Goal: Information Seeking & Learning: Understand process/instructions

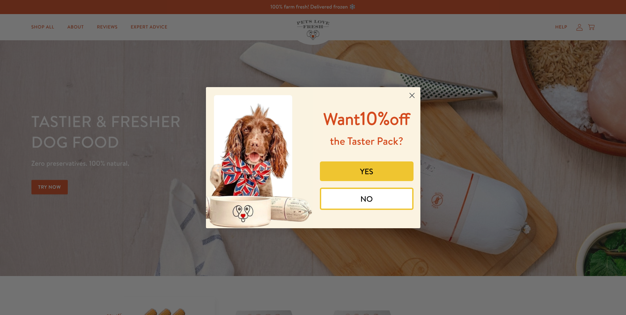
click at [411, 90] on icon "Close dialog" at bounding box center [411, 95] width 11 height 11
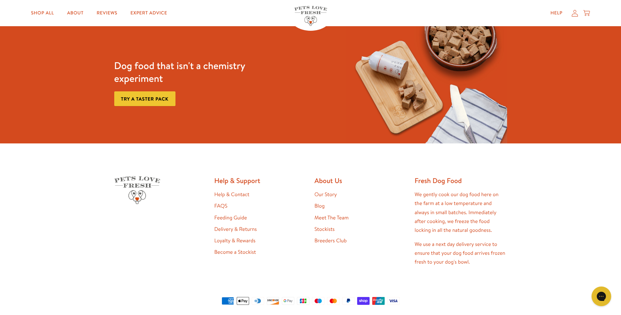
scroll to position [1371, 0]
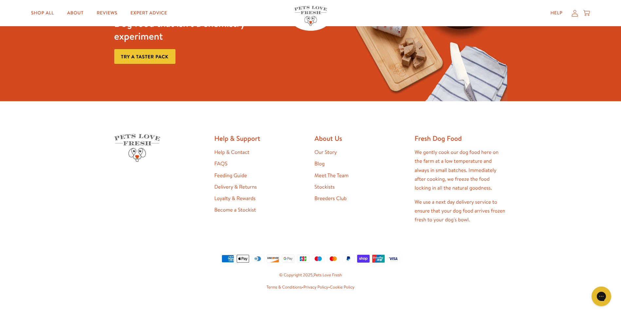
click at [242, 149] on link "Help & Contact" at bounding box center [231, 152] width 35 height 7
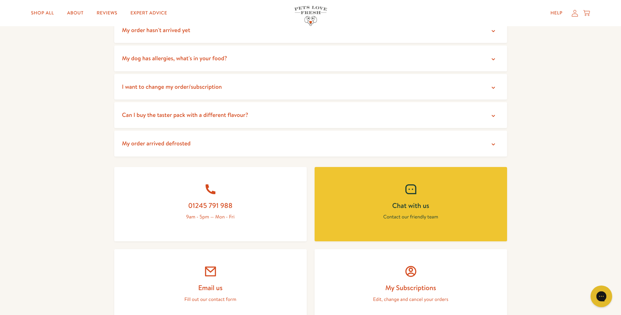
scroll to position [153, 0]
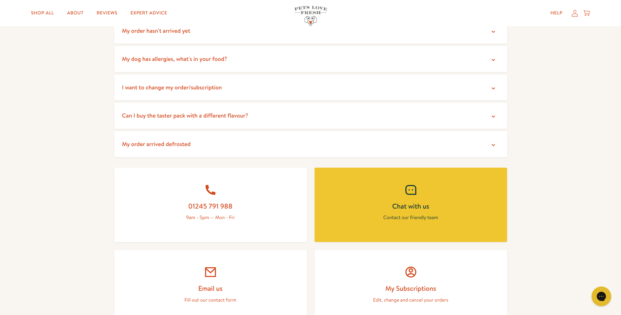
click at [220, 144] on summary "My order arrived defrosted" at bounding box center [310, 144] width 393 height 26
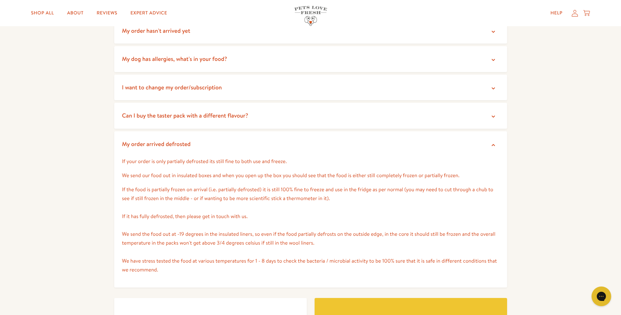
scroll to position [0, 0]
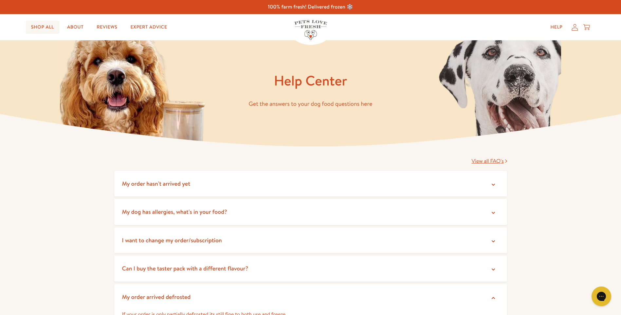
click at [31, 25] on link "Shop All" at bounding box center [42, 27] width 33 height 13
